Goal: Navigation & Orientation: Find specific page/section

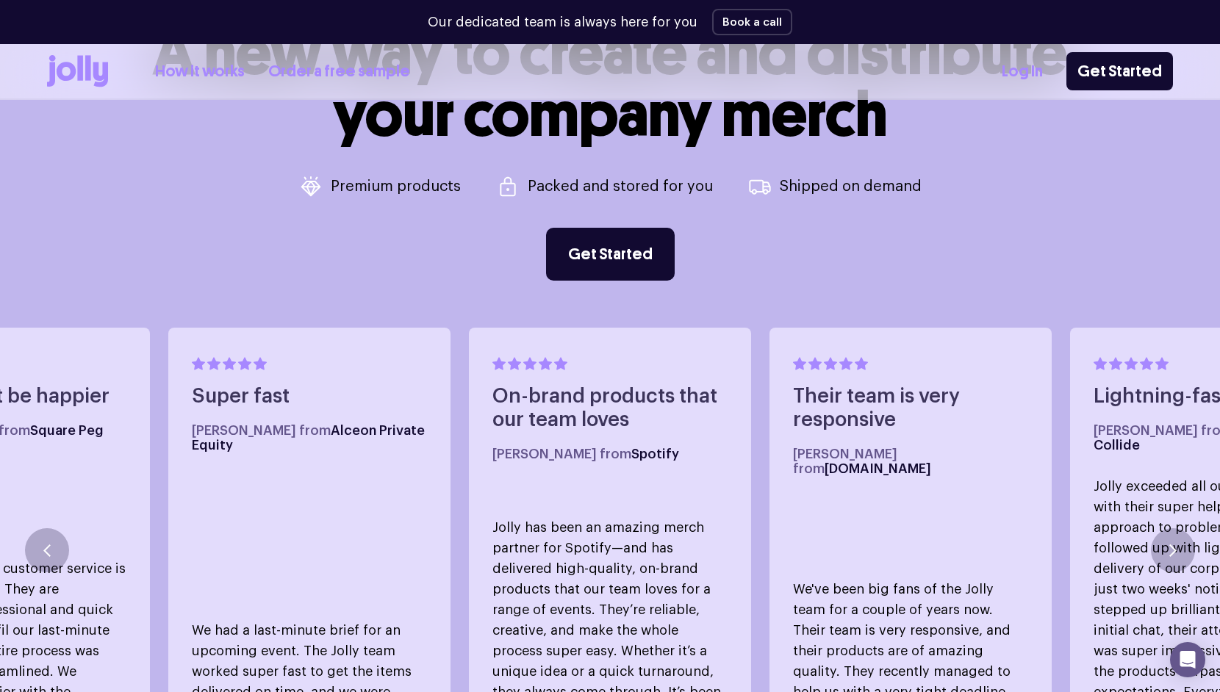
scroll to position [673, 0]
click at [330, 73] on link "Order a free sample" at bounding box center [339, 72] width 142 height 24
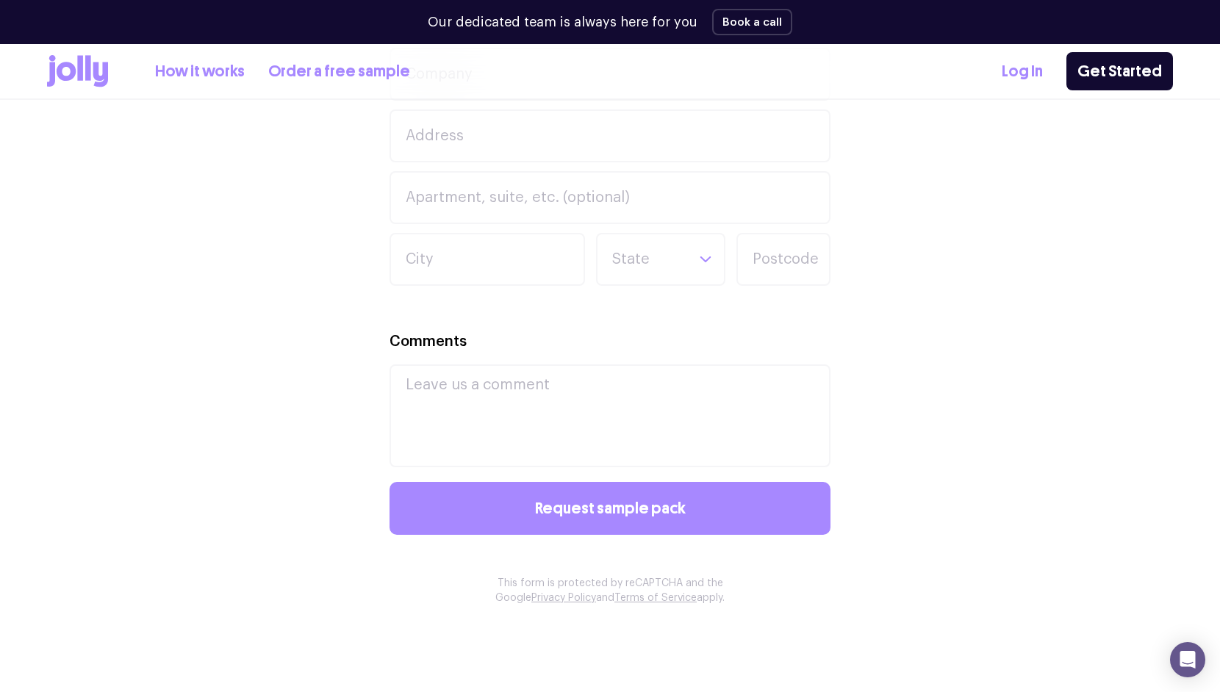
scroll to position [941, 0]
click at [193, 73] on link "How it works" at bounding box center [200, 72] width 90 height 24
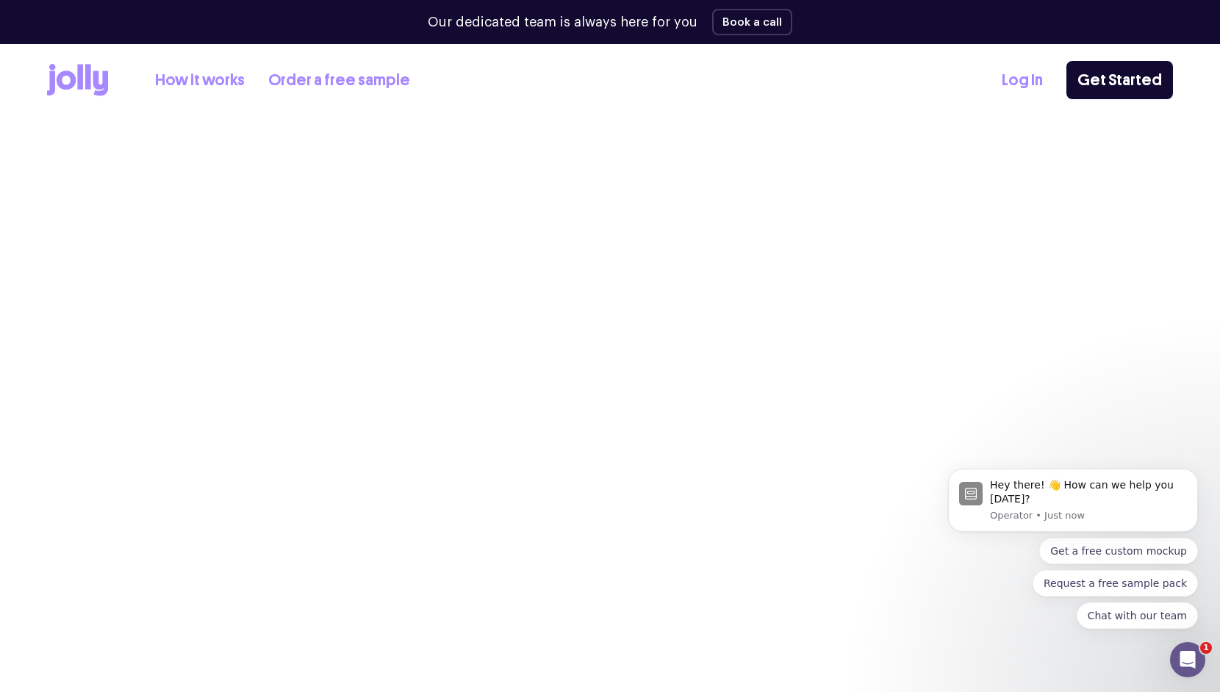
scroll to position [941, 0]
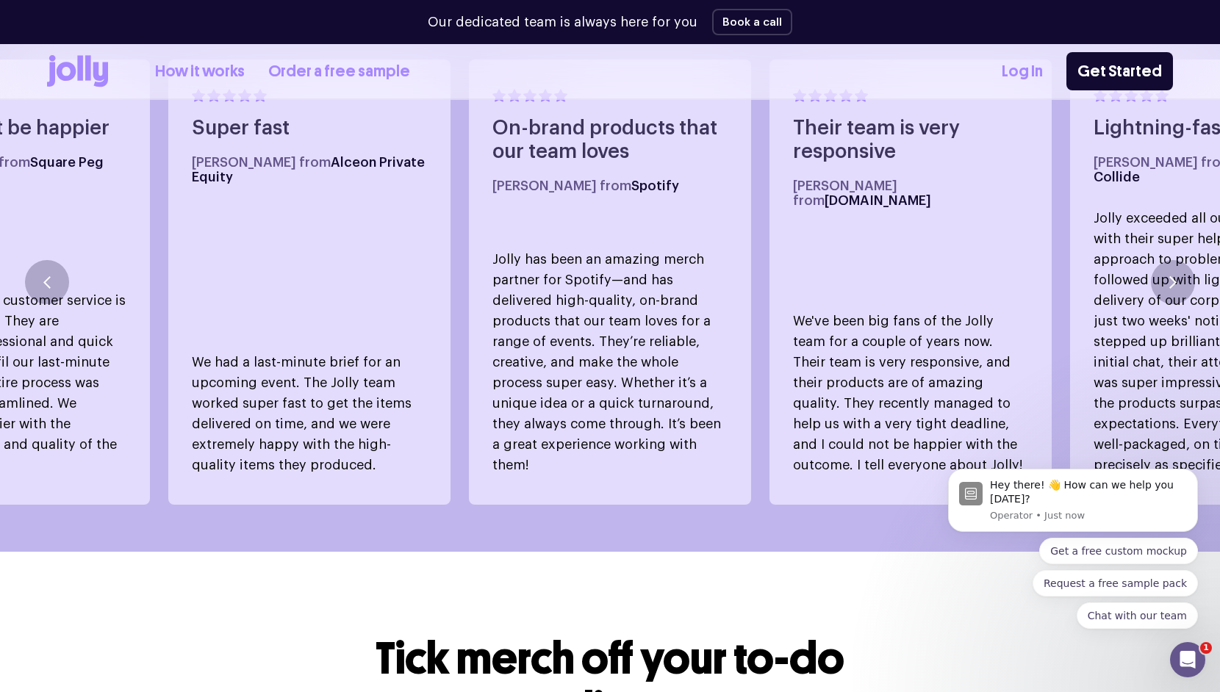
scroll to position [673, 0]
